Goal: Transaction & Acquisition: Obtain resource

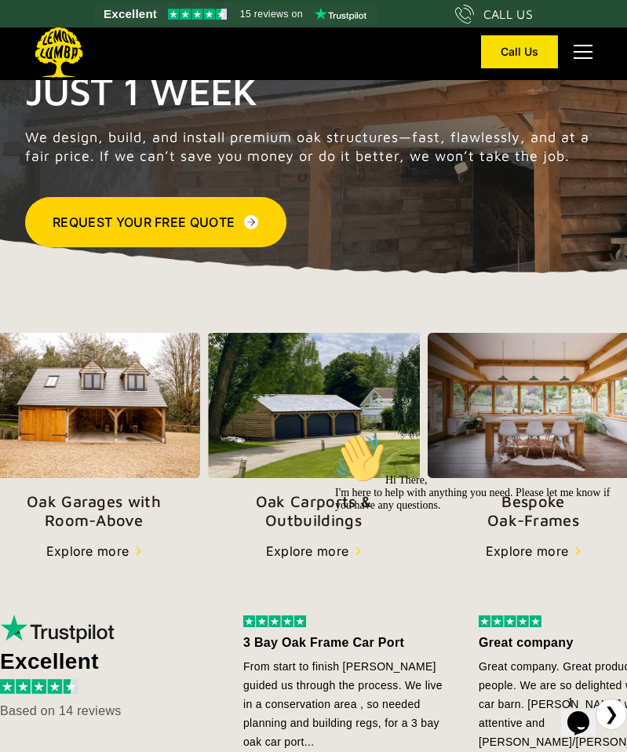
scroll to position [146, 0]
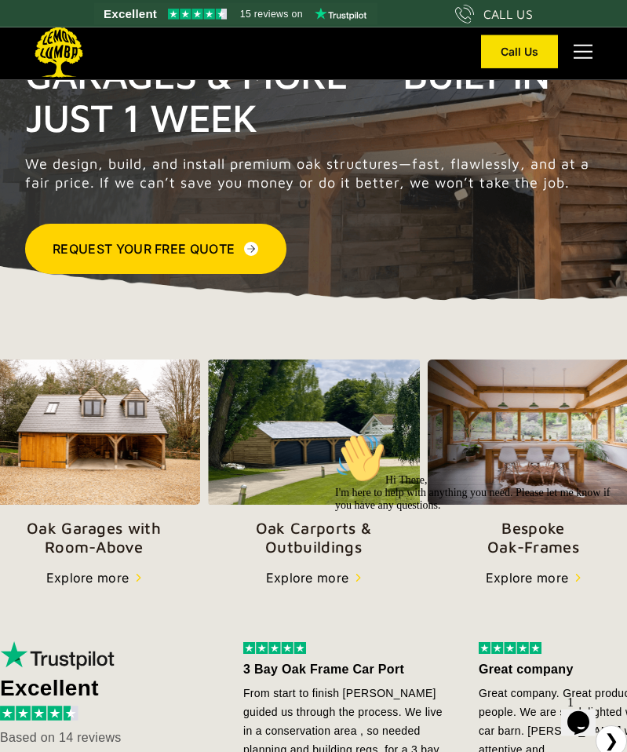
click at [338, 511] on div "Hi There, I'm here to help with anything you need. Please let me know if you ha…" at bounding box center [476, 472] width 283 height 79
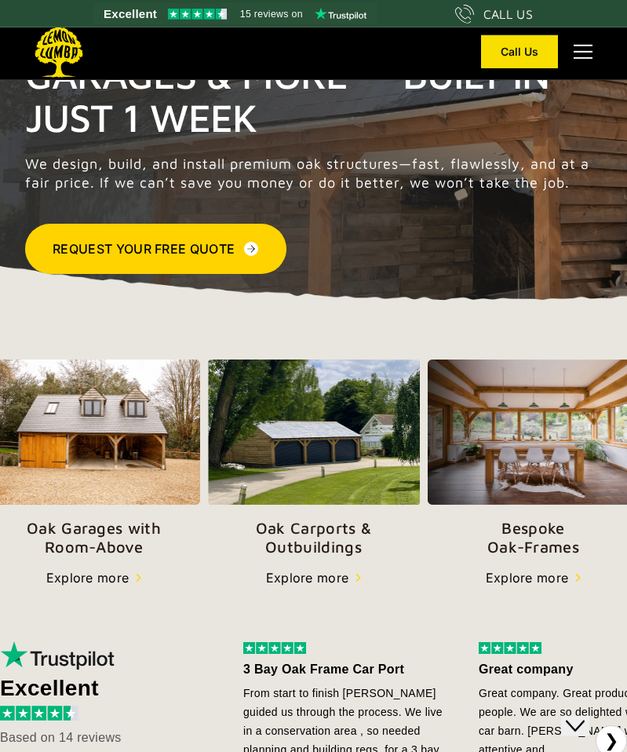
scroll to position [0, 0]
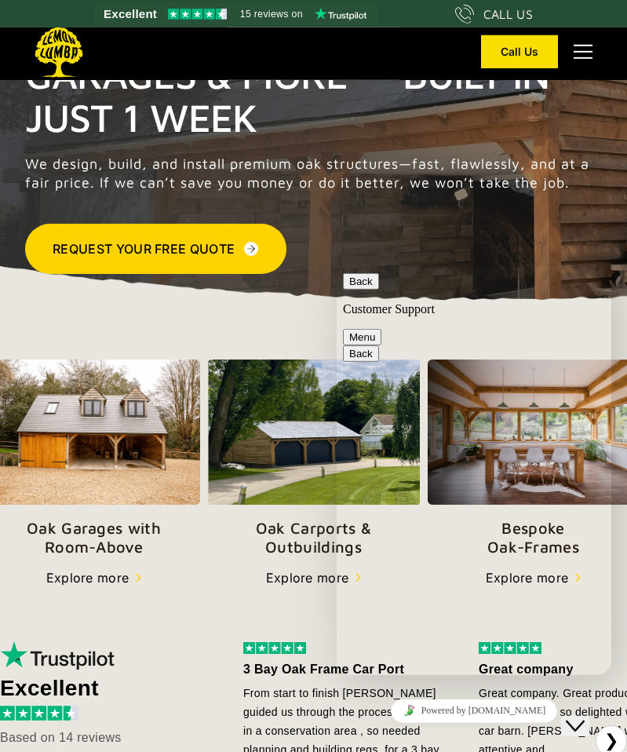
click at [603, 286] on div "Back Customer Support Menu" at bounding box center [474, 308] width 262 height 72
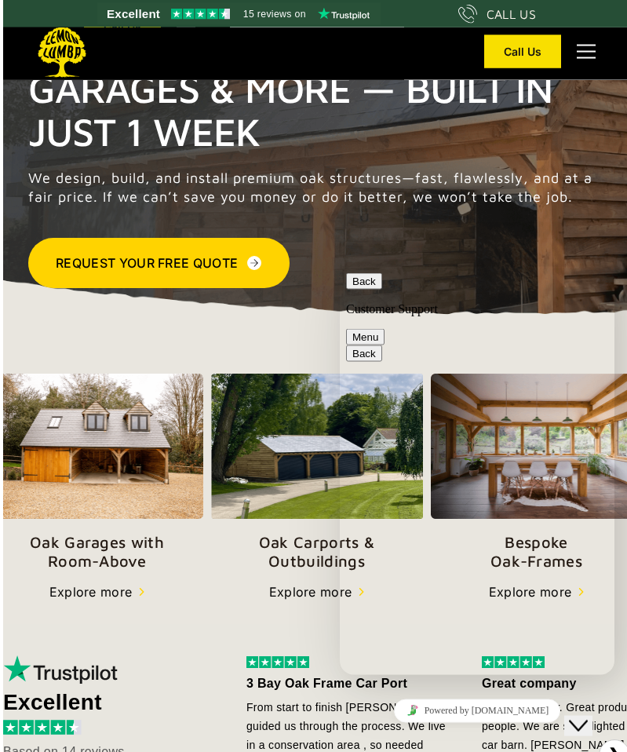
scroll to position [134, 0]
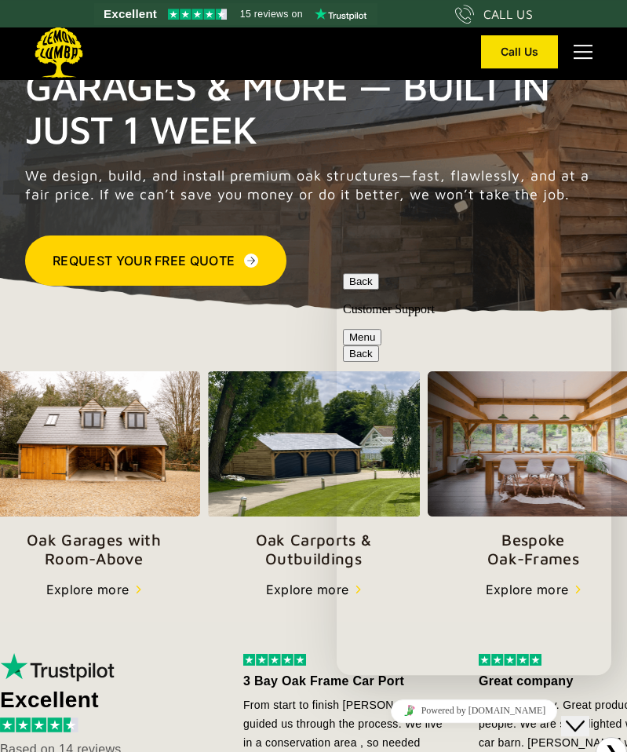
click at [585, 717] on icon "Close Chat This icon closes the chat window." at bounding box center [575, 726] width 19 height 19
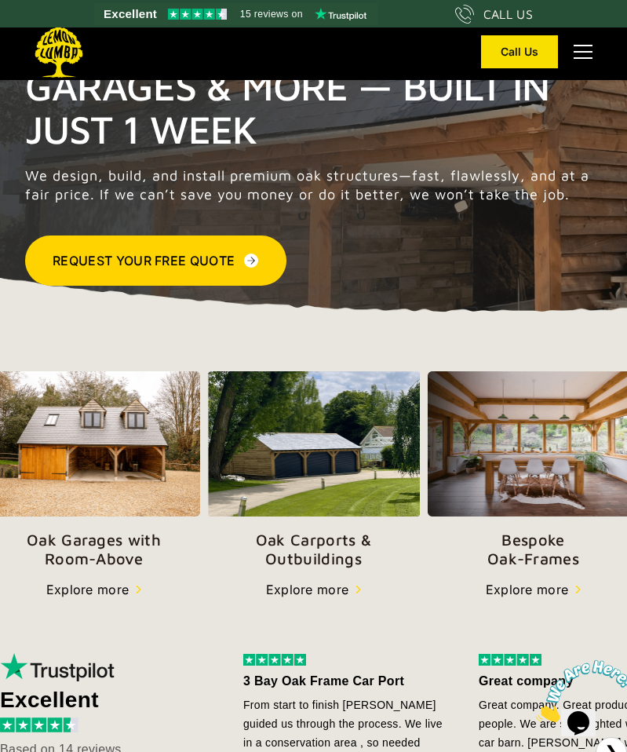
click at [331, 596] on div "Explore more" at bounding box center [307, 589] width 83 height 19
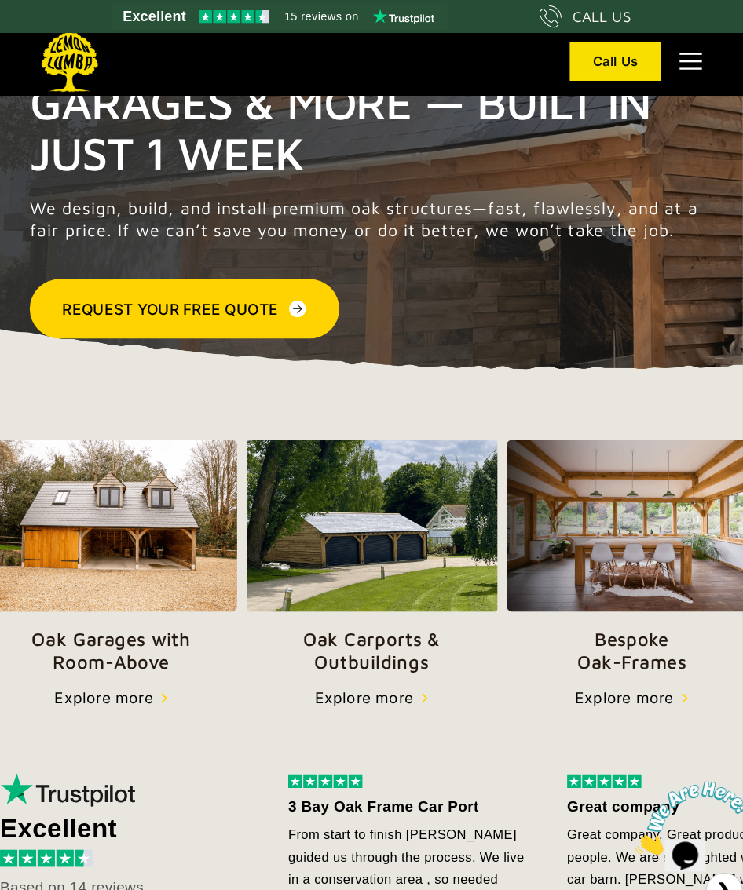
scroll to position [0, 0]
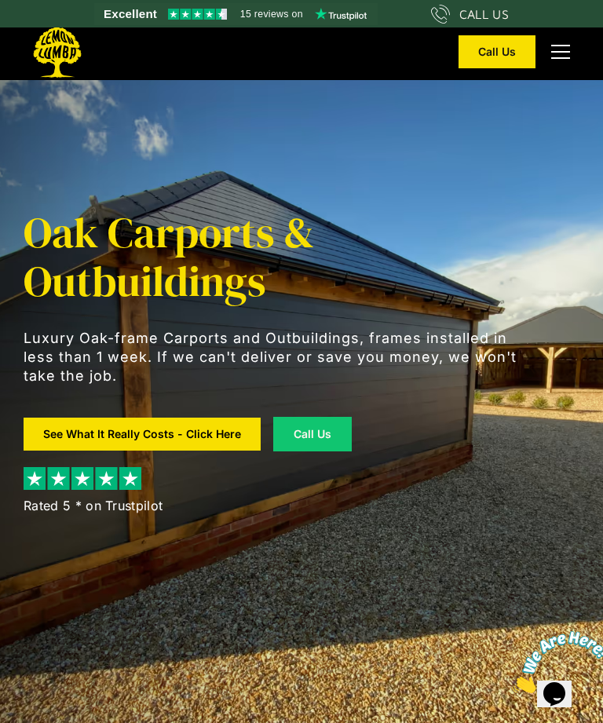
click at [201, 429] on link "See What It Really Costs - Click Here" at bounding box center [142, 434] width 237 height 33
click at [575, 51] on div "menu" at bounding box center [561, 52] width 38 height 38
